Goal: Use online tool/utility: Utilize a website feature to perform a specific function

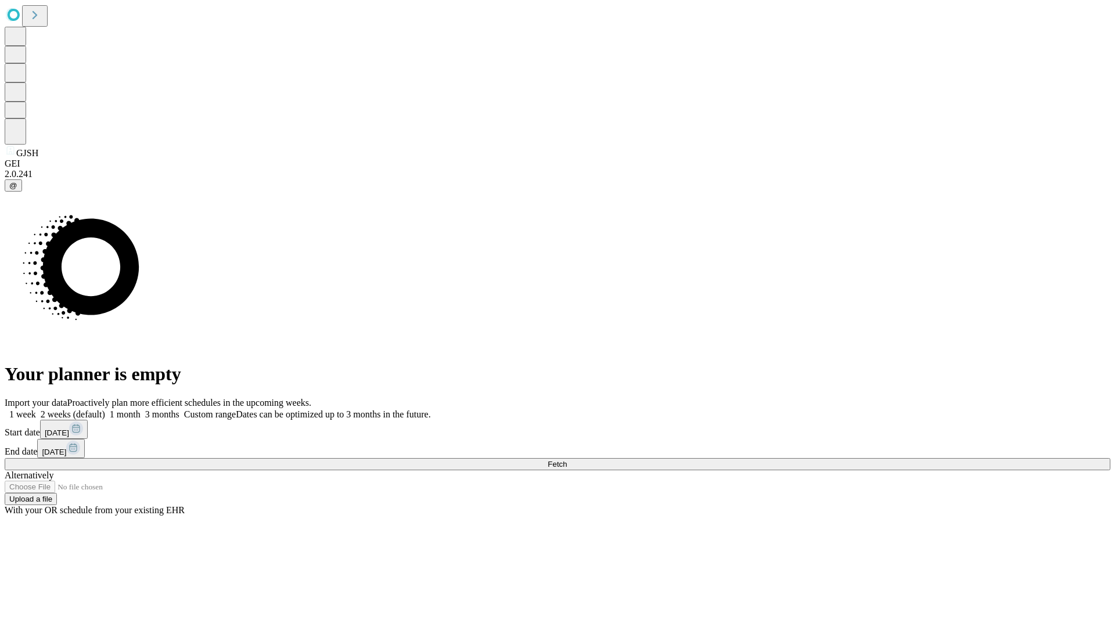
click at [567, 460] on span "Fetch" at bounding box center [557, 464] width 19 height 9
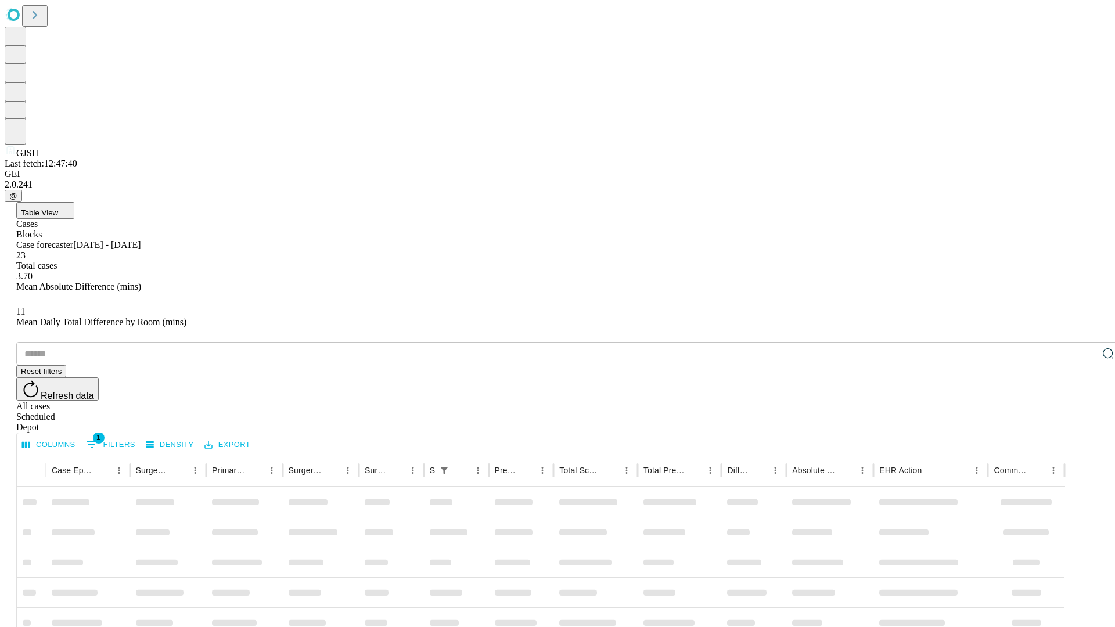
click at [58, 209] on span "Table View" at bounding box center [39, 213] width 37 height 9
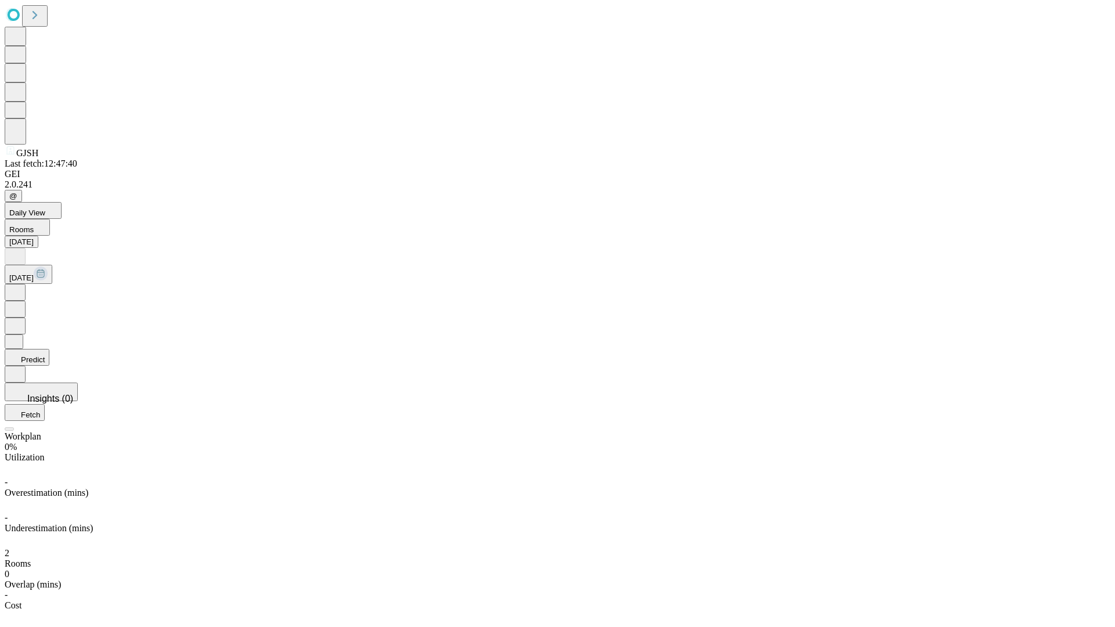
click at [49, 349] on button "Predict" at bounding box center [27, 357] width 45 height 17
